Goal: Transaction & Acquisition: Purchase product/service

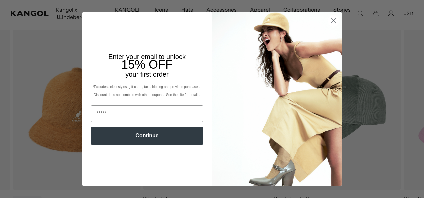
click at [330, 21] on circle "Close dialog" at bounding box center [333, 20] width 11 height 11
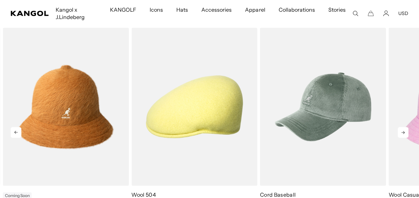
click at [403, 131] on icon at bounding box center [402, 132] width 3 height 3
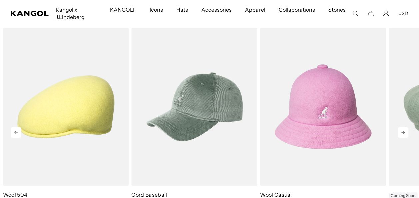
scroll to position [0, 137]
click at [401, 131] on icon at bounding box center [403, 132] width 11 height 11
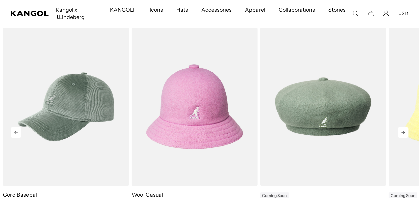
scroll to position [0, 0]
click at [401, 131] on icon at bounding box center [403, 132] width 11 height 11
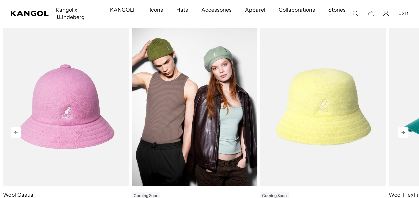
click at [207, 126] on img "5 of 11" at bounding box center [195, 107] width 126 height 158
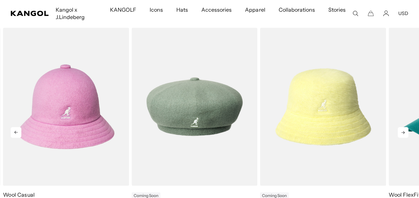
click at [405, 132] on icon at bounding box center [403, 132] width 11 height 11
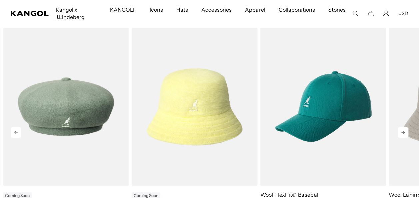
click at [405, 132] on icon at bounding box center [403, 132] width 11 height 11
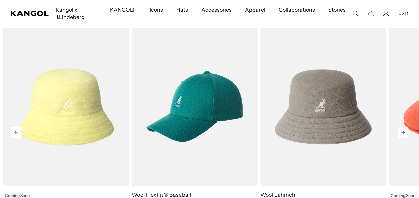
click at [404, 131] on icon at bounding box center [403, 132] width 11 height 11
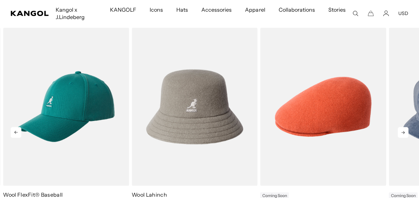
click at [404, 131] on icon at bounding box center [403, 132] width 11 height 11
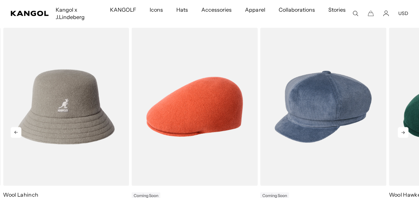
click at [404, 131] on icon at bounding box center [403, 132] width 11 height 11
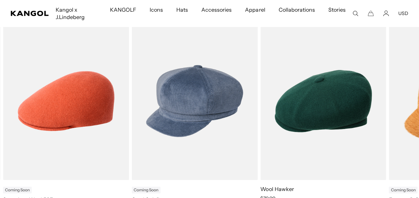
scroll to position [0, 137]
